Goal: Task Accomplishment & Management: Manage account settings

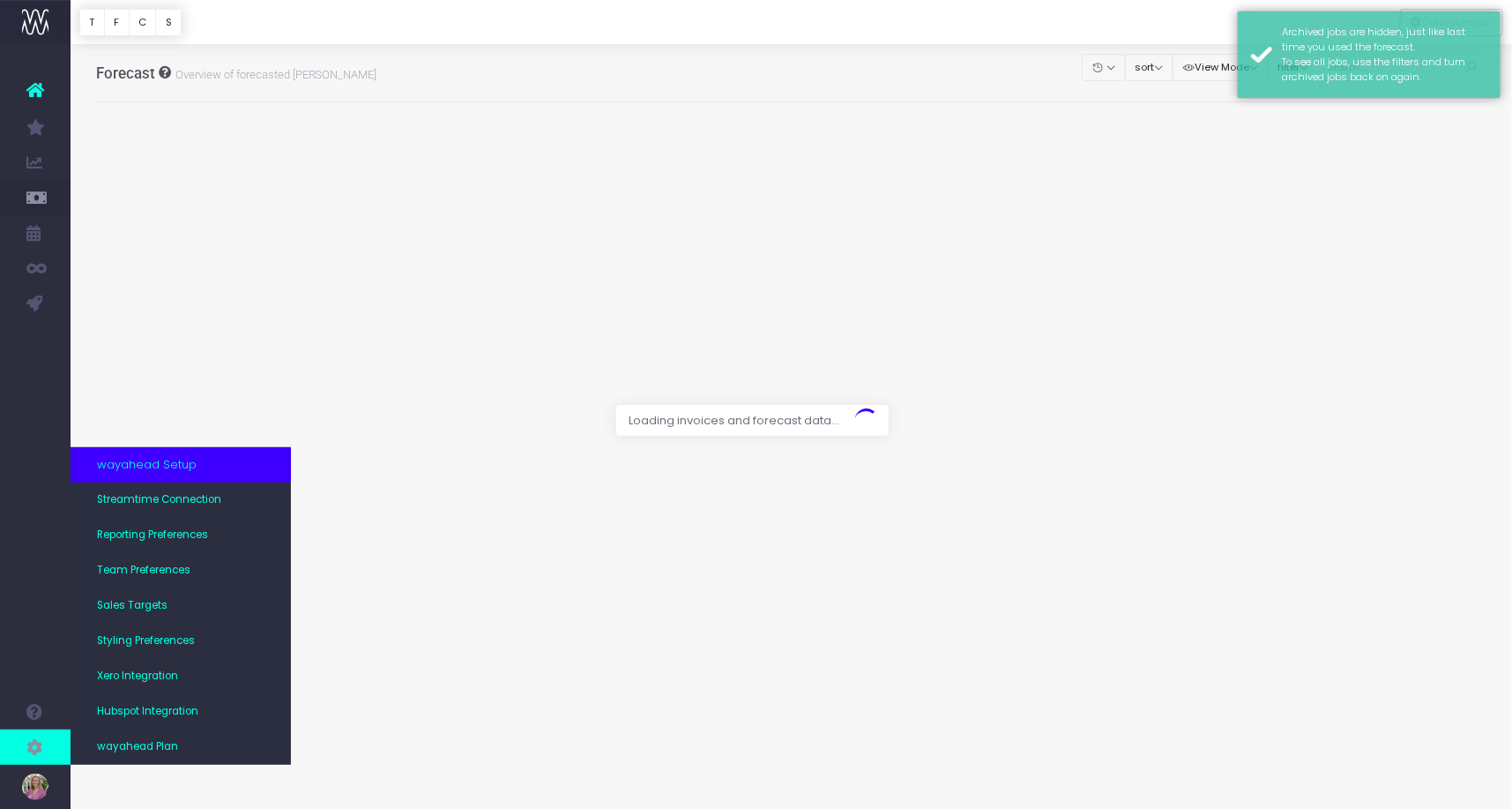
click at [33, 740] on icon at bounding box center [34, 747] width 17 height 19
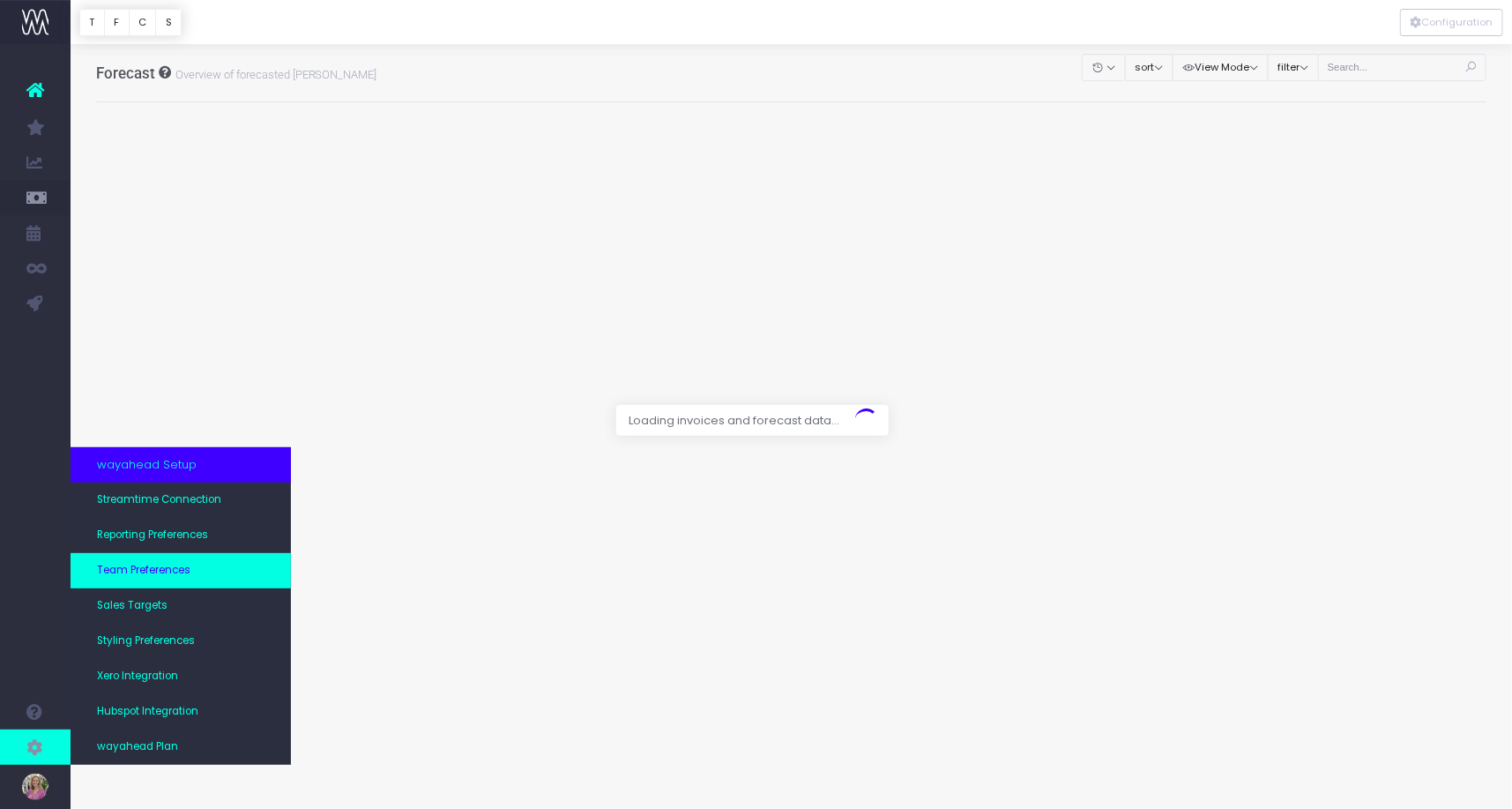
click at [152, 571] on span "Team Preferences" at bounding box center [143, 571] width 93 height 16
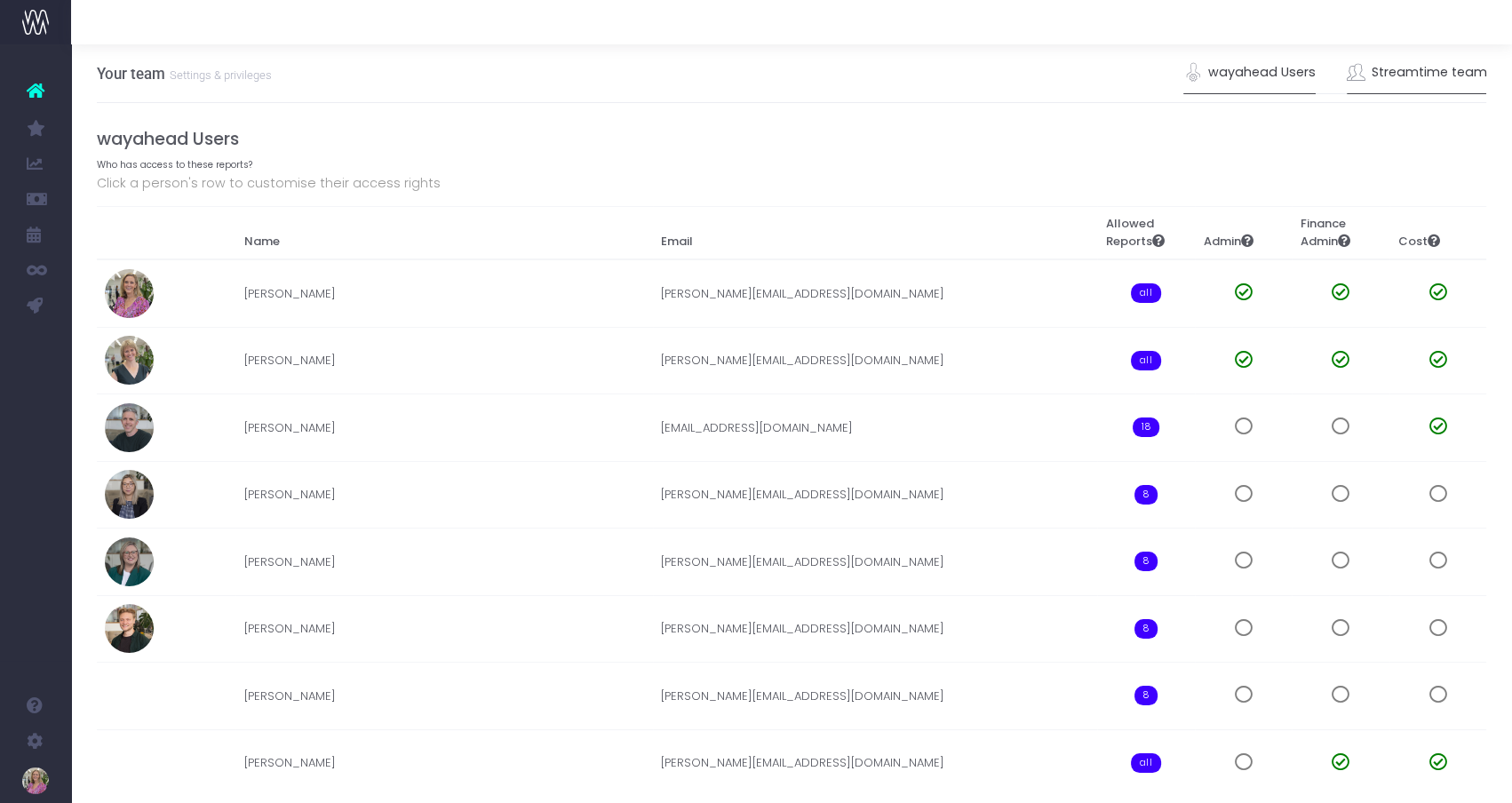
click at [1426, 73] on link "Streamtime team" at bounding box center [1416, 72] width 140 height 41
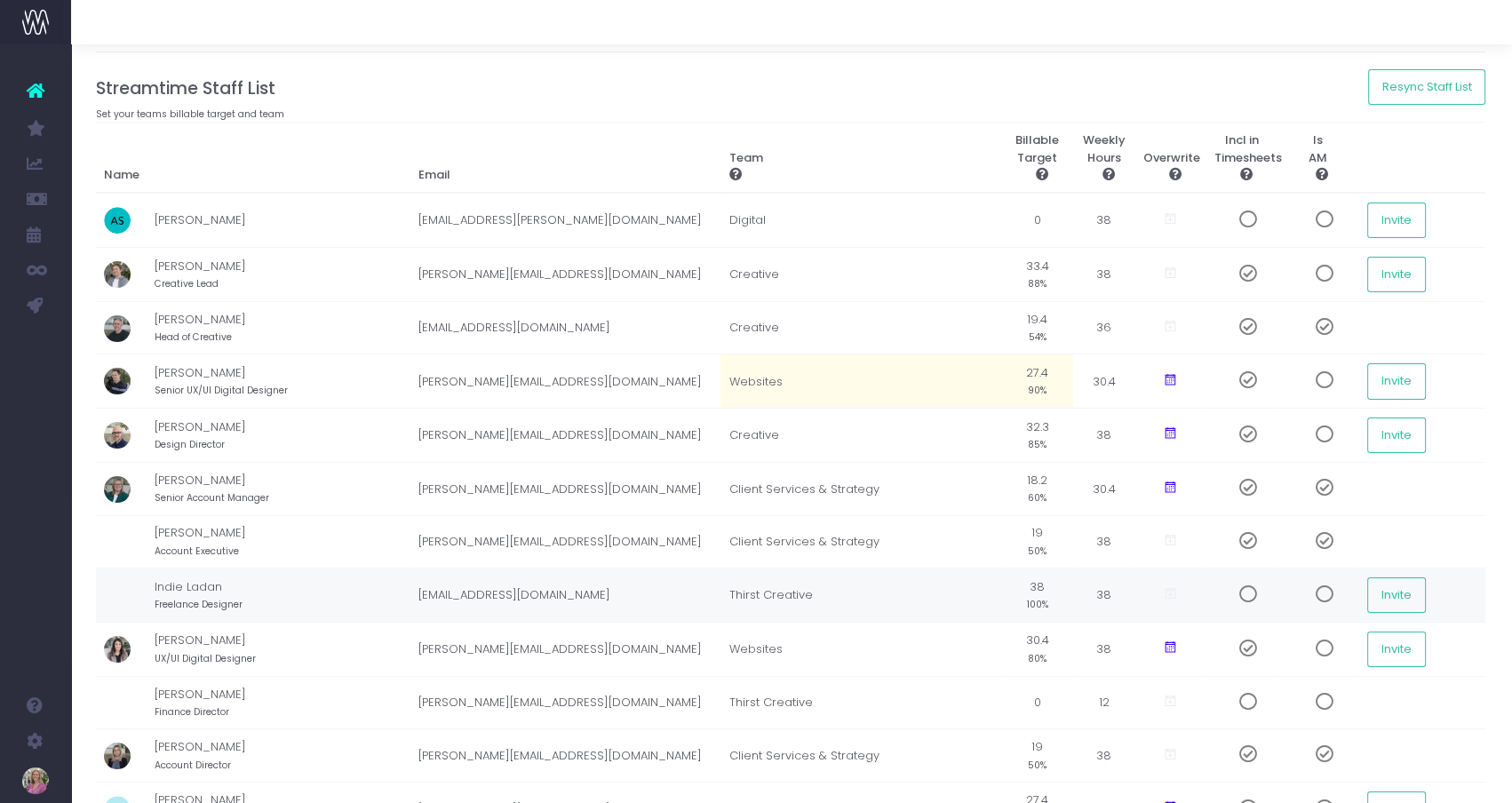
scroll to position [0, 1]
